Goal: Use online tool/utility: Utilize a website feature to perform a specific function

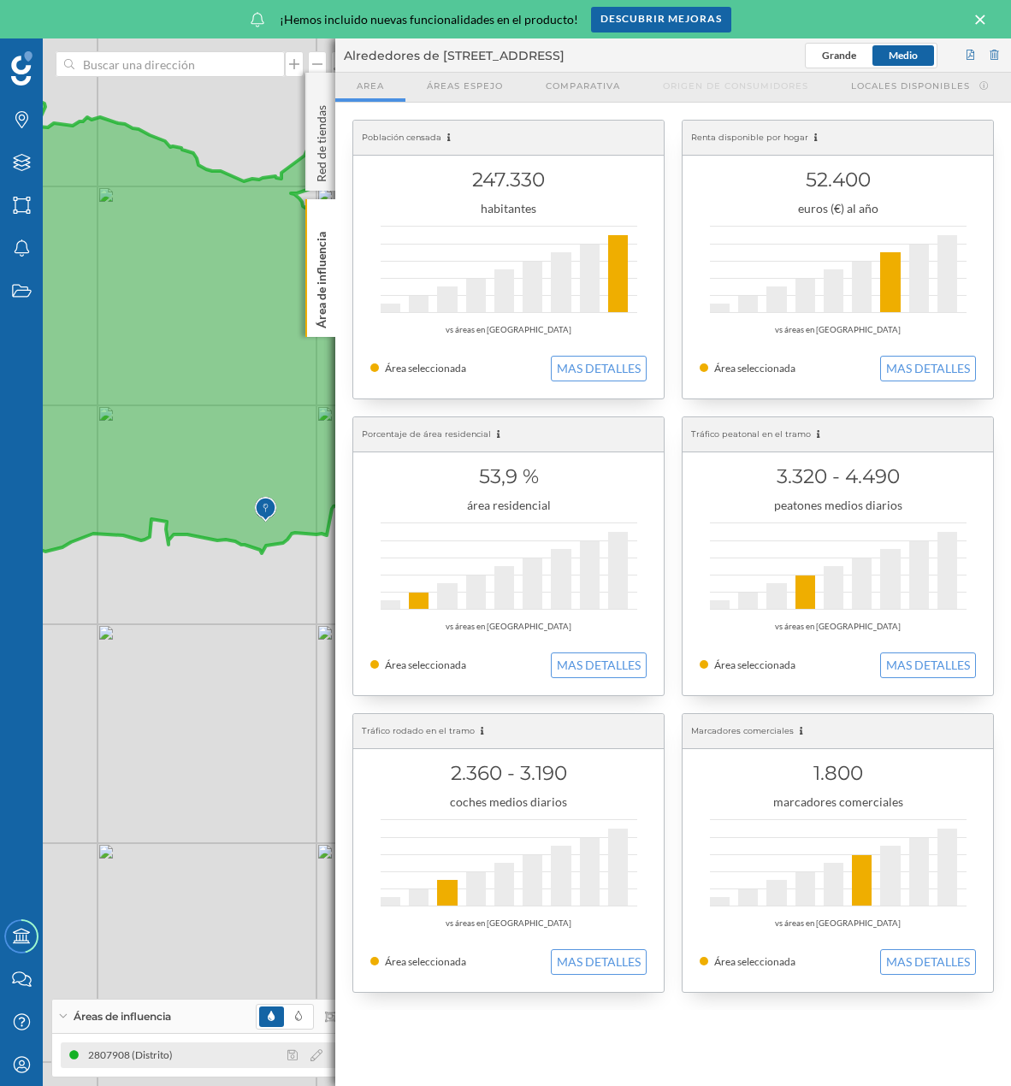
click at [311, 1048] on div at bounding box center [321, 1055] width 76 height 21
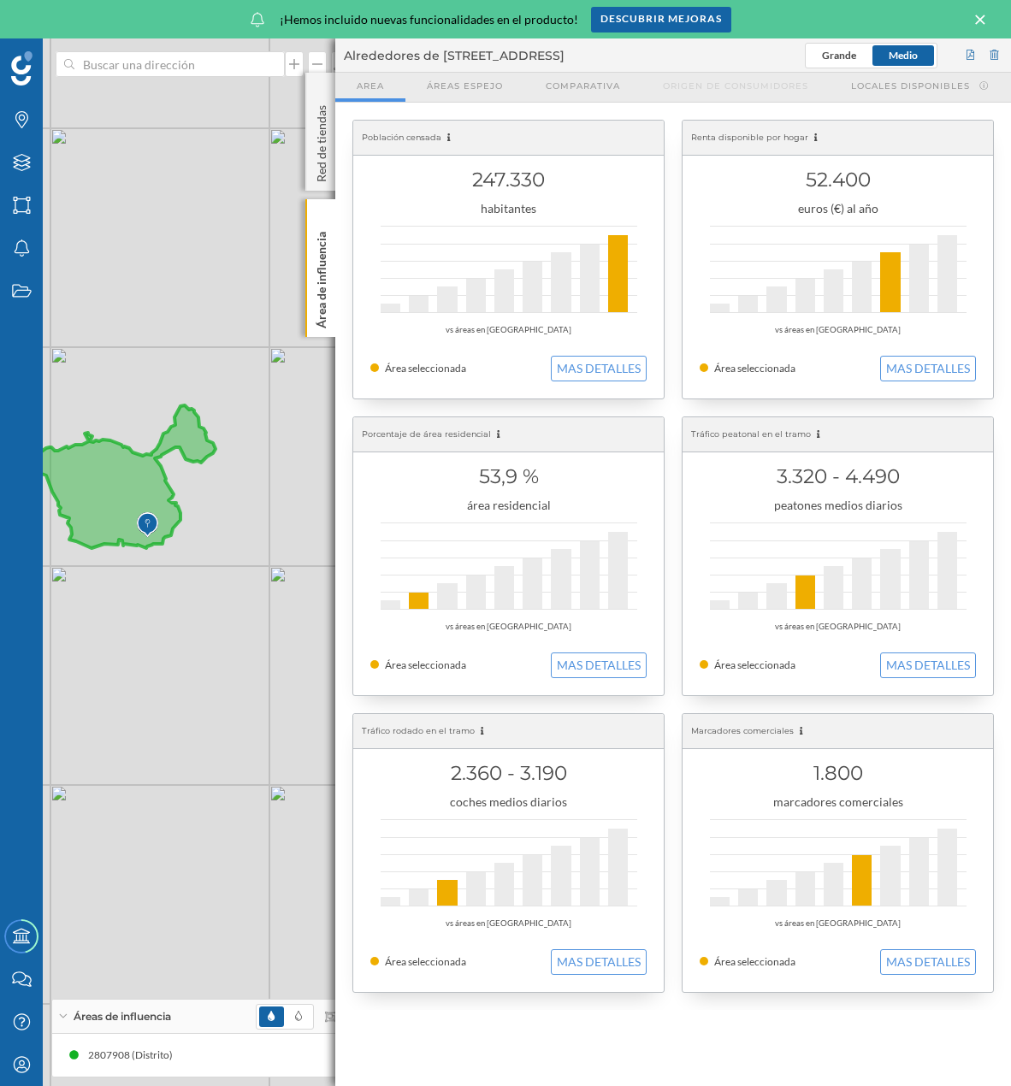
click at [980, 22] on icon at bounding box center [980, 19] width 19 height 15
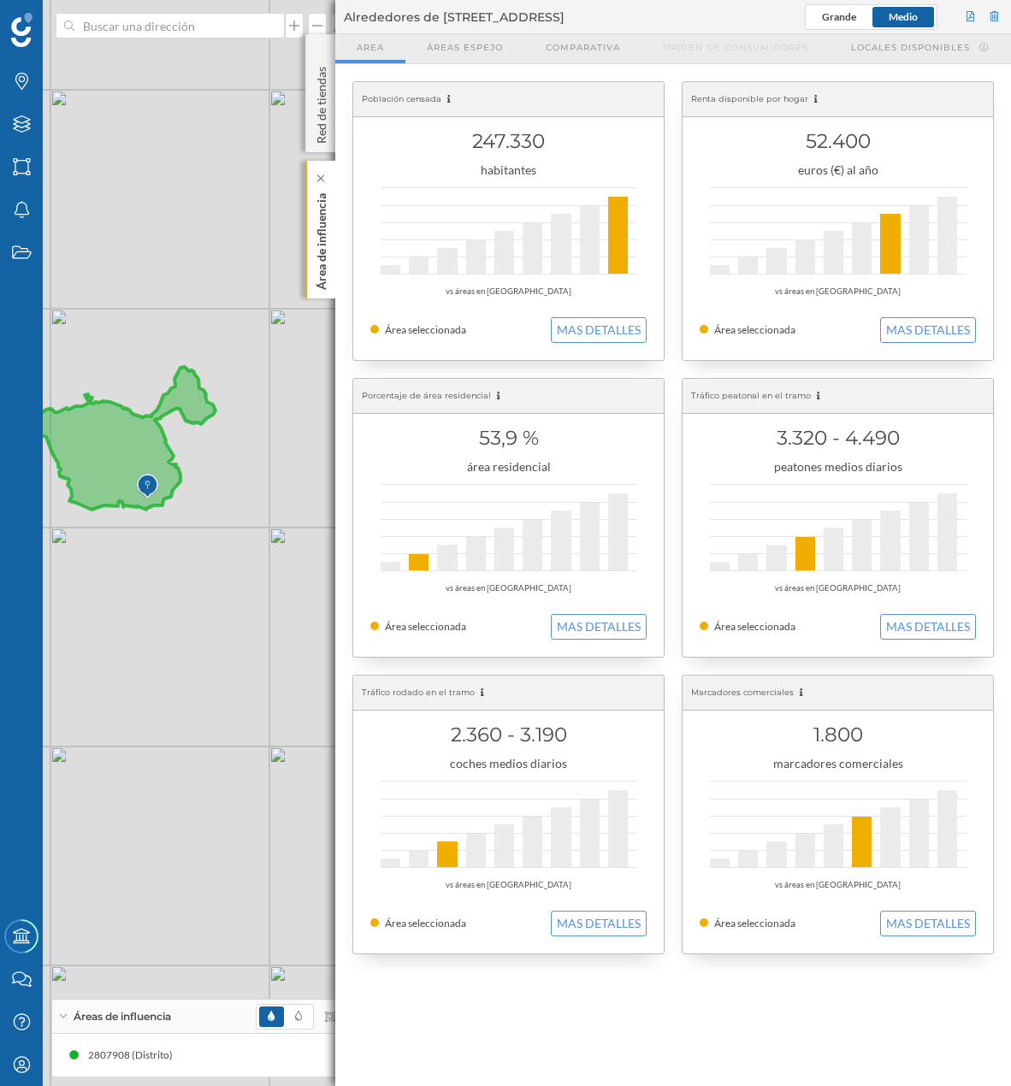
click at [326, 212] on p "Área de influencia" at bounding box center [321, 238] width 17 height 104
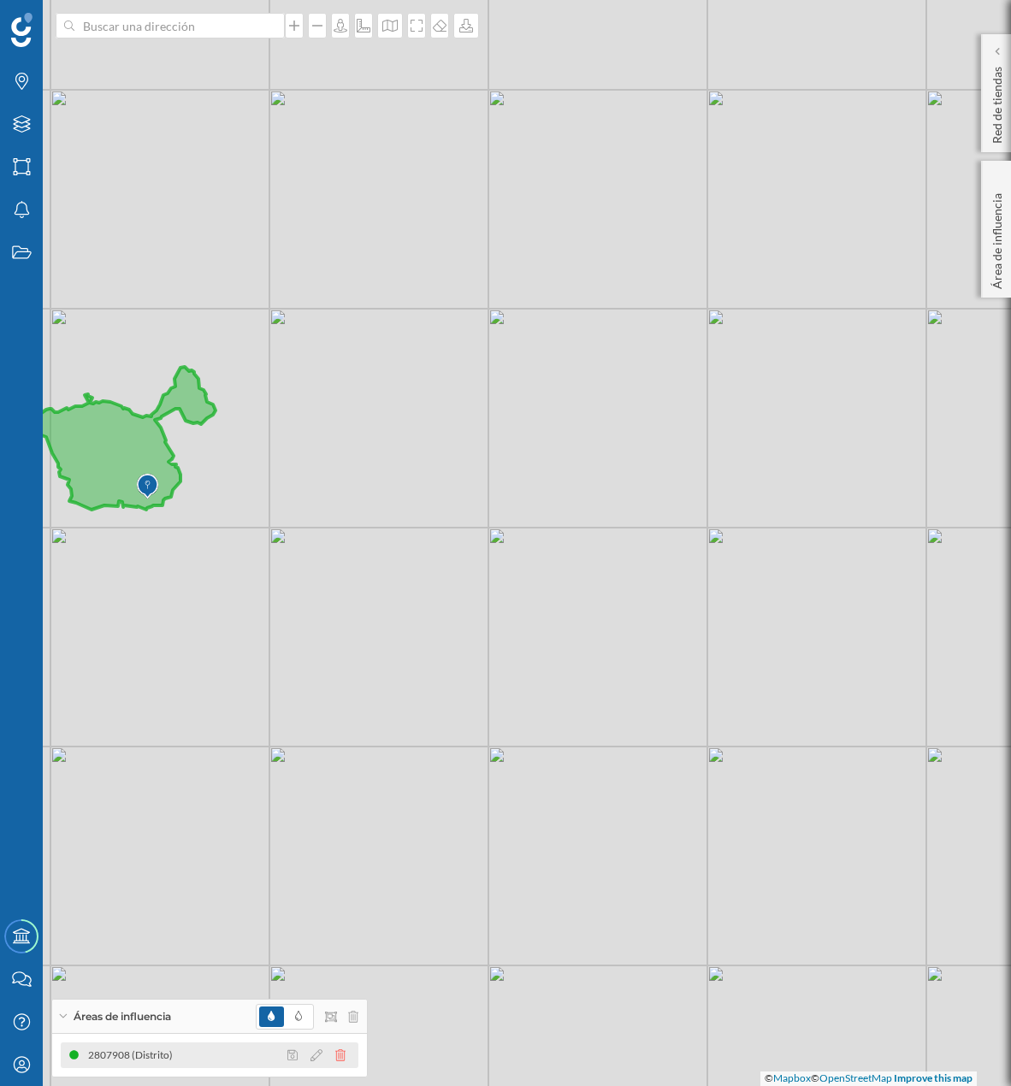
click at [344, 1056] on icon at bounding box center [340, 1056] width 10 height 12
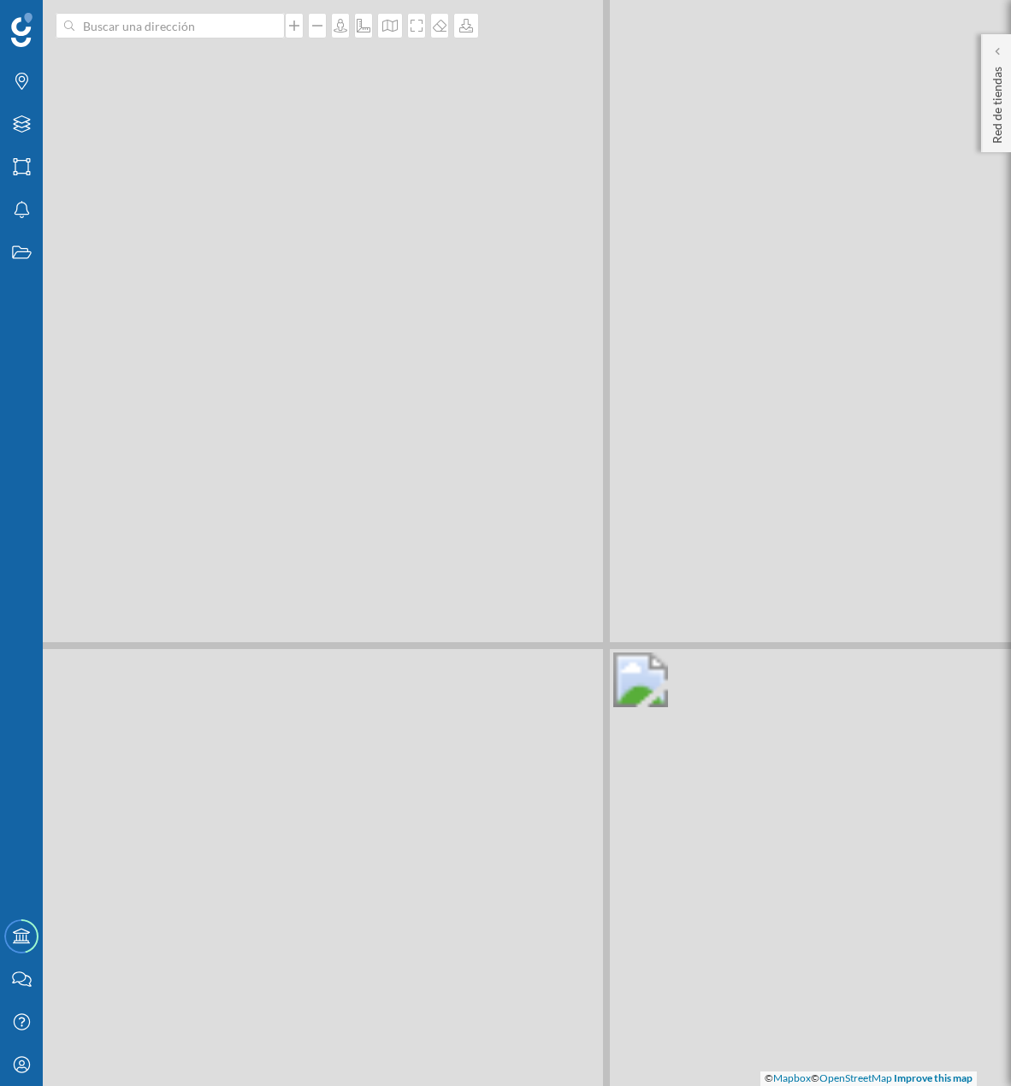
drag, startPoint x: 281, startPoint y: 647, endPoint x: 384, endPoint y: 617, distance: 107.8
click at [384, 617] on div "© Mapbox © OpenStreetMap Improve this map" at bounding box center [505, 543] width 1011 height 1086
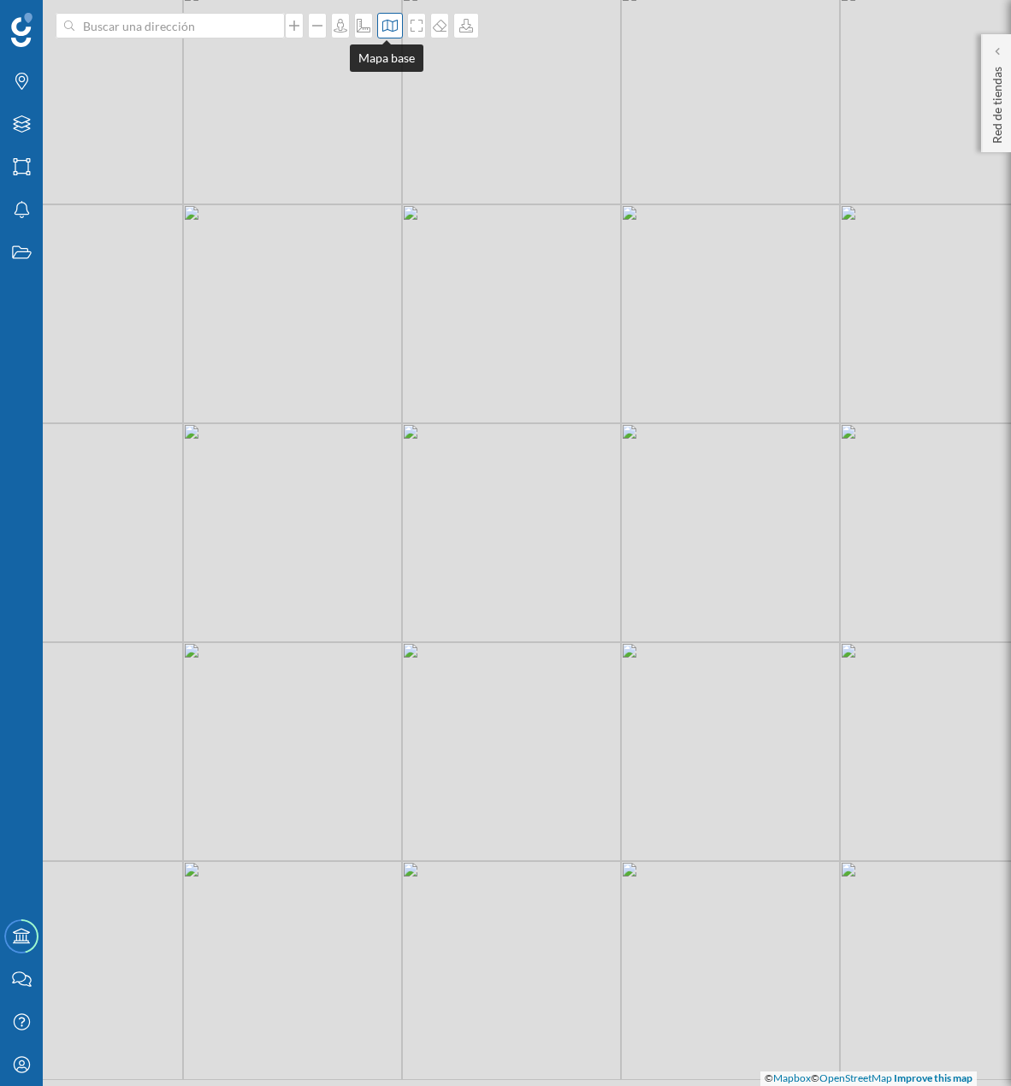
click at [388, 24] on icon at bounding box center [390, 26] width 17 height 14
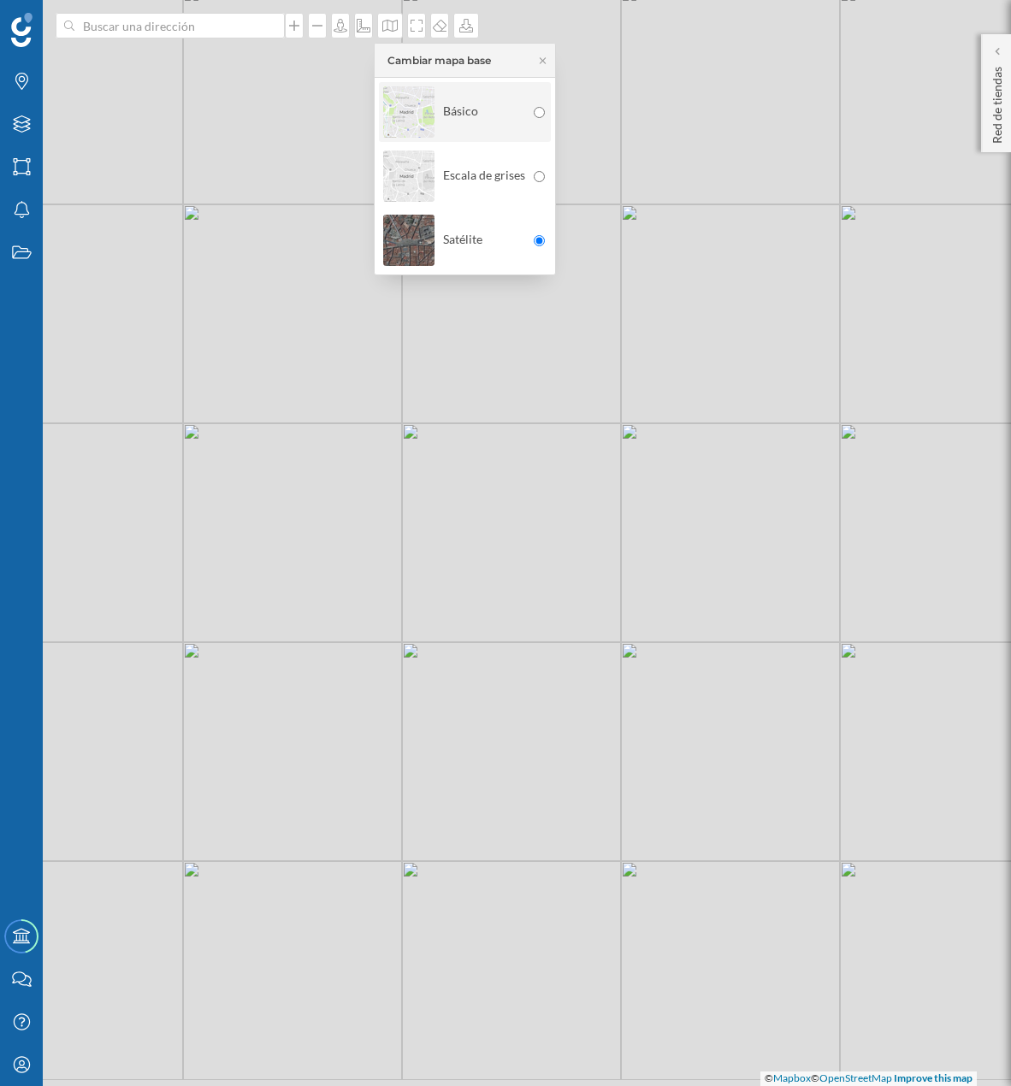
click at [420, 104] on img at bounding box center [408, 112] width 51 height 60
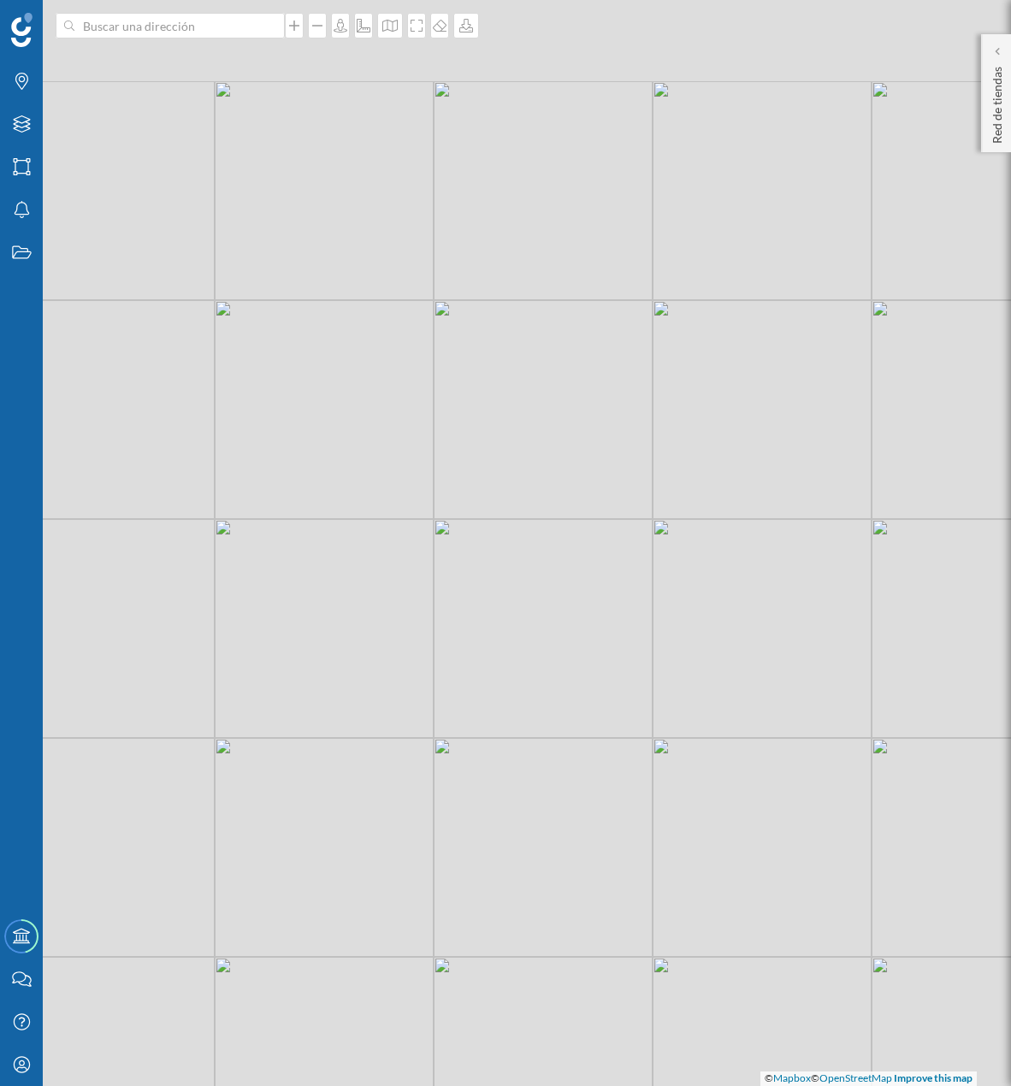
drag, startPoint x: 424, startPoint y: 441, endPoint x: 440, endPoint y: 523, distance: 82.7
click at [440, 523] on div "© Mapbox © OpenStreetMap Improve this map" at bounding box center [505, 543] width 1011 height 1086
click at [398, 432] on div "© Mapbox © OpenStreetMap Improve this map" at bounding box center [505, 543] width 1011 height 1086
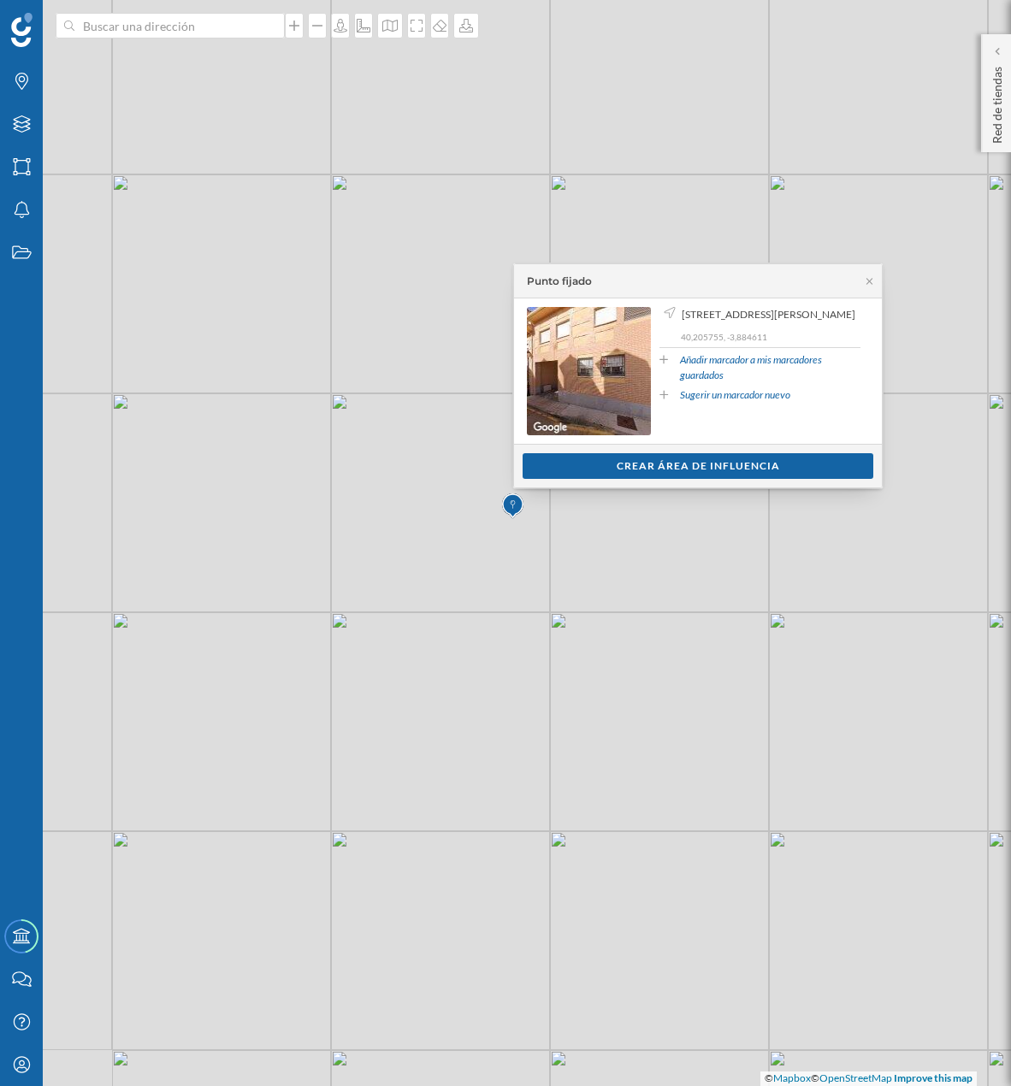
click at [577, 481] on div "Ver clientes Crear área de influencia" at bounding box center [698, 466] width 368 height 44
click at [619, 456] on div "Crear área de influencia" at bounding box center [698, 466] width 351 height 26
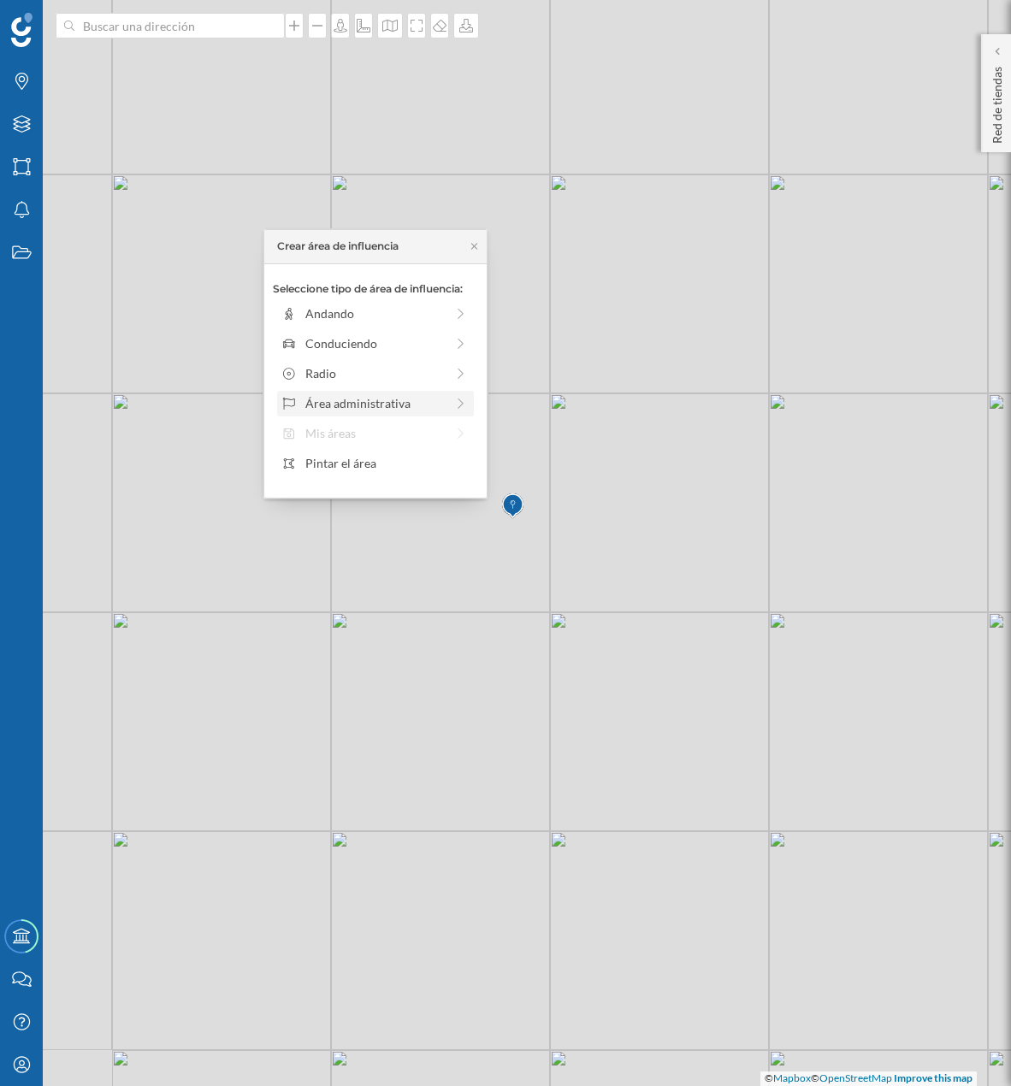
click at [450, 398] on div "Área administrativa" at bounding box center [374, 403] width 186 height 18
click at [410, 379] on div "Municipio" at bounding box center [389, 373] width 169 height 18
